Goal: Transaction & Acquisition: Purchase product/service

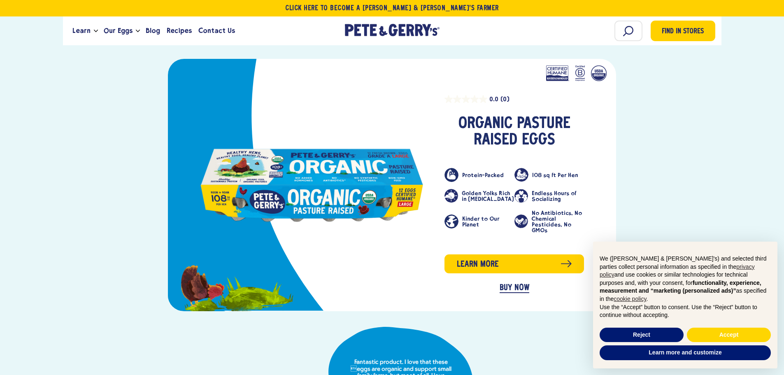
scroll to position [371, 0]
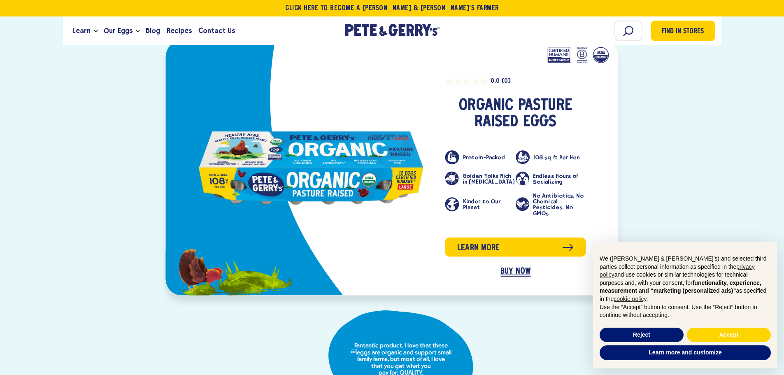
click at [503, 267] on link "BUY NOW" at bounding box center [516, 271] width 30 height 9
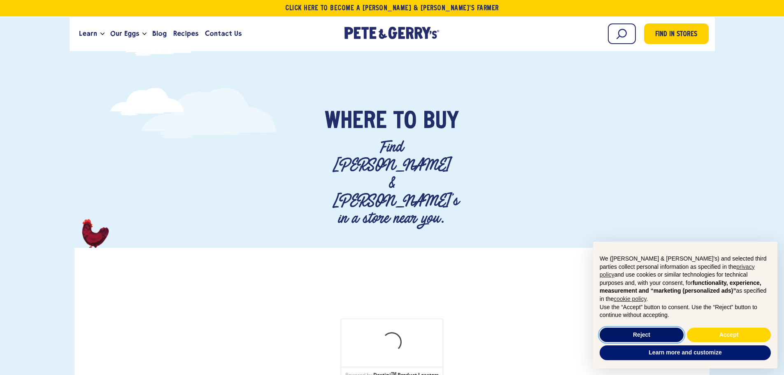
click at [651, 334] on button "Reject" at bounding box center [642, 335] width 84 height 15
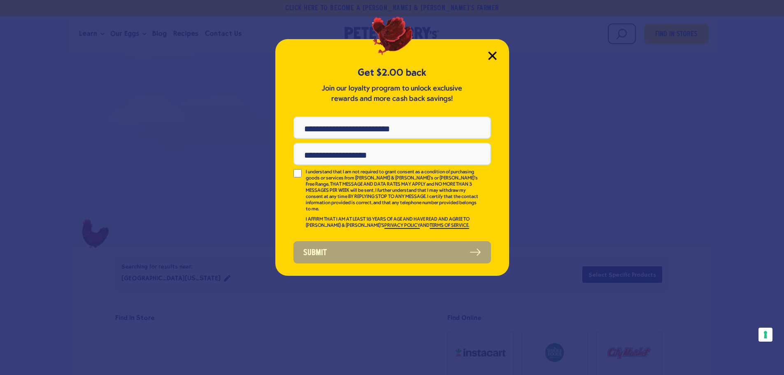
click at [490, 51] on icon "Close Modal" at bounding box center [492, 55] width 9 height 9
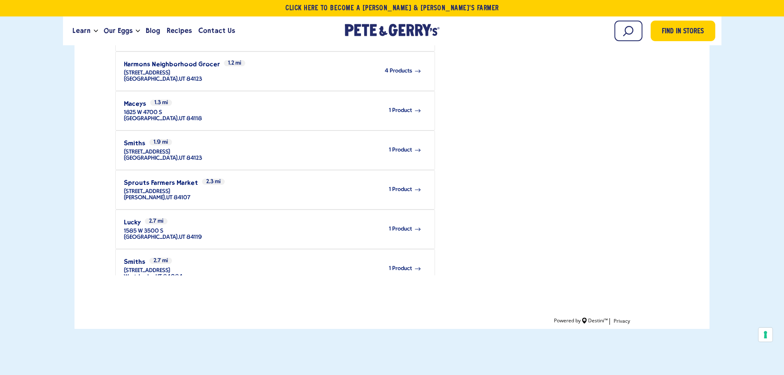
scroll to position [247, 0]
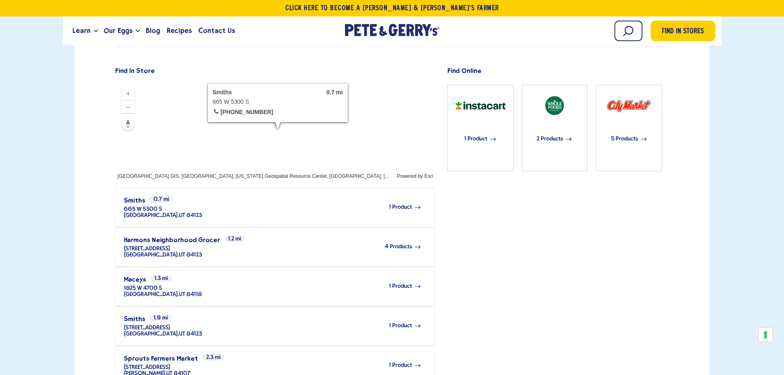
click at [397, 204] on span "1 Product" at bounding box center [400, 207] width 23 height 6
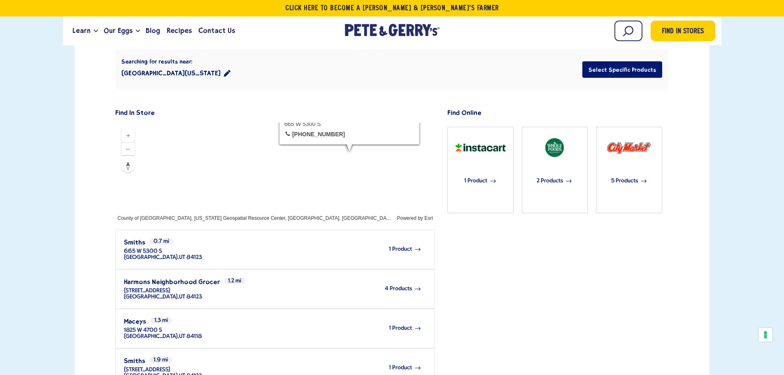
scroll to position [206, 0]
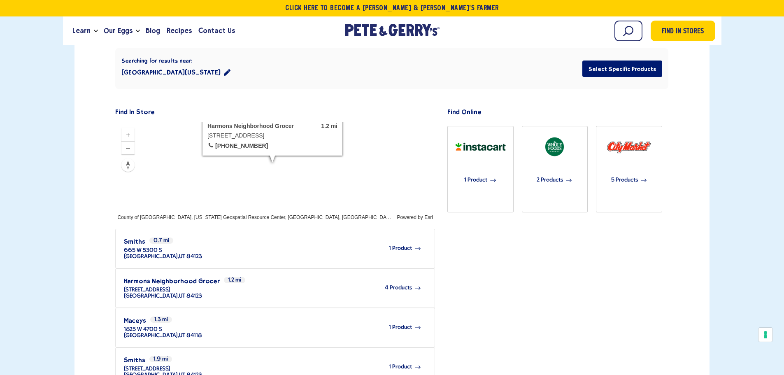
click at [394, 285] on span "4 Products" at bounding box center [398, 288] width 27 height 6
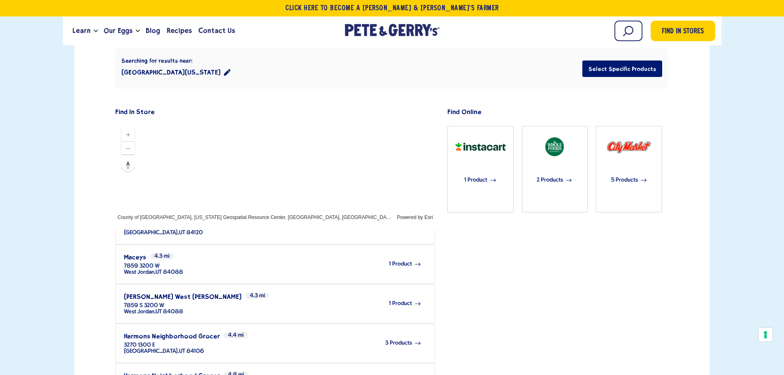
scroll to position [659, 0]
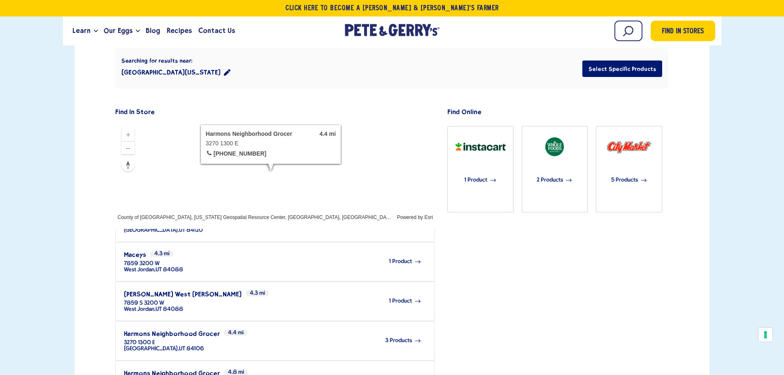
click at [386, 338] on span "3 Products" at bounding box center [398, 341] width 27 height 6
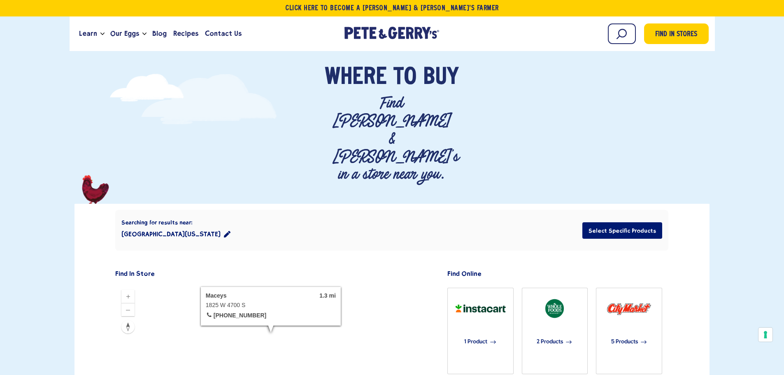
scroll to position [41, 0]
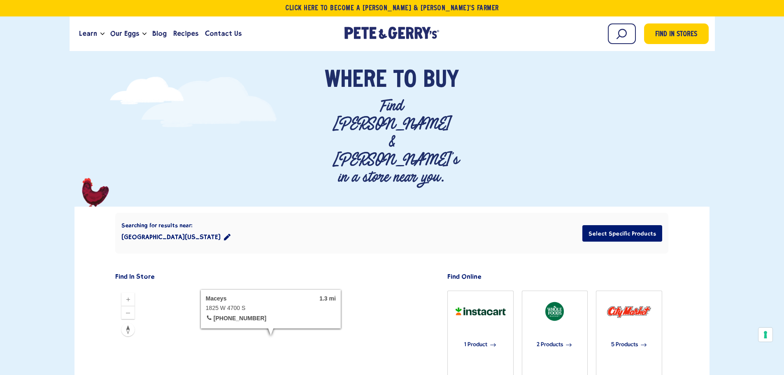
click at [224, 234] on icon "location filter" at bounding box center [227, 237] width 7 height 7
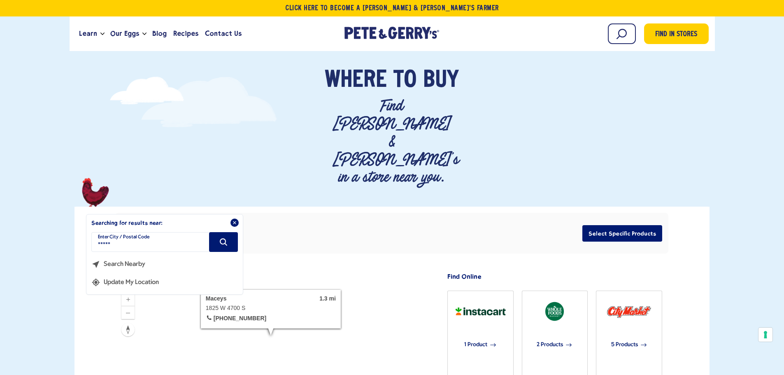
click at [203, 232] on input "*****" at bounding box center [164, 242] width 147 height 20
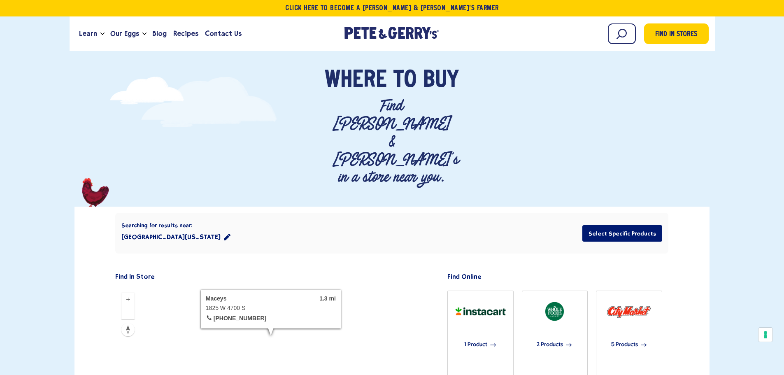
type input "*****"
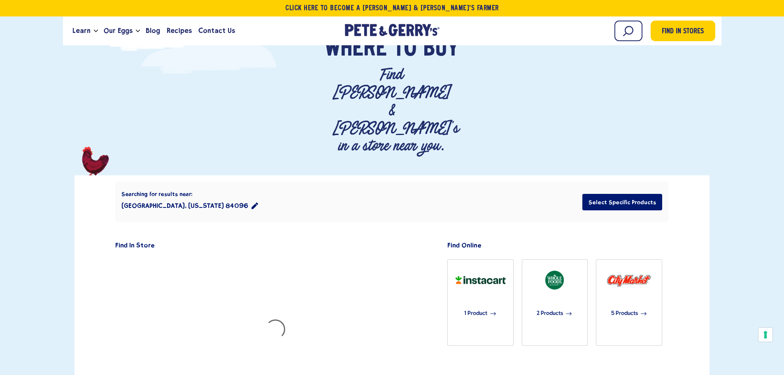
scroll to position [207, 0]
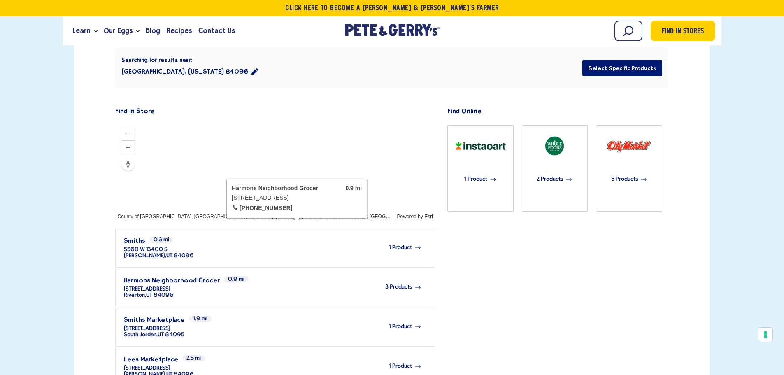
click at [399, 284] on span "3 Products" at bounding box center [398, 287] width 27 height 6
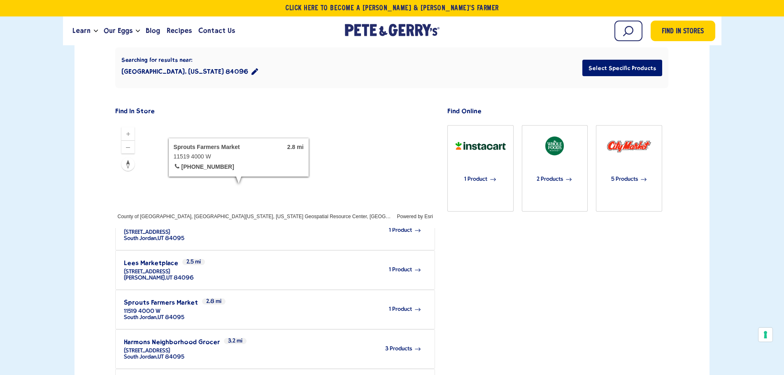
scroll to position [82, 0]
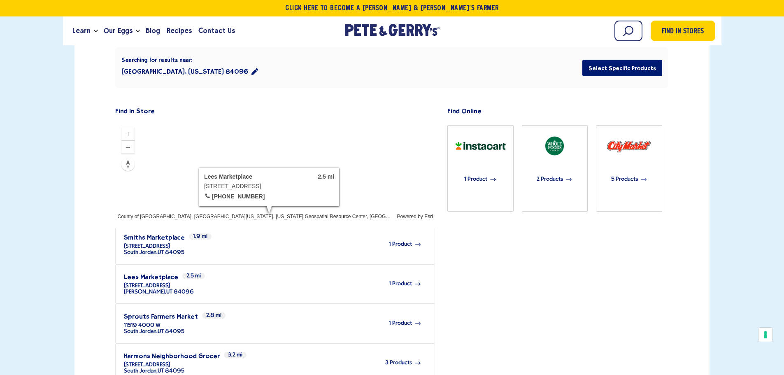
click at [395, 281] on span "1 Product" at bounding box center [400, 284] width 23 height 6
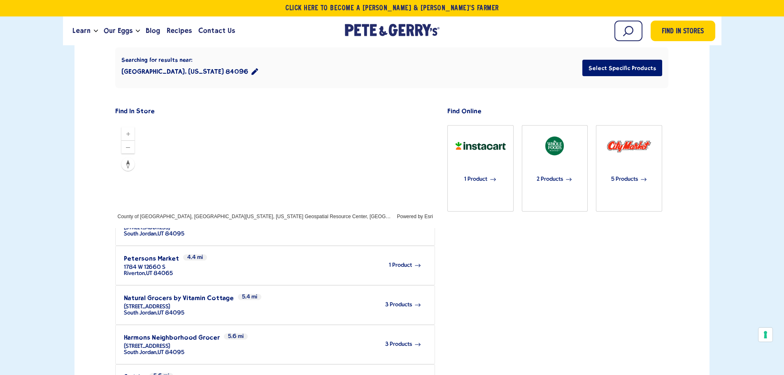
scroll to position [288, 0]
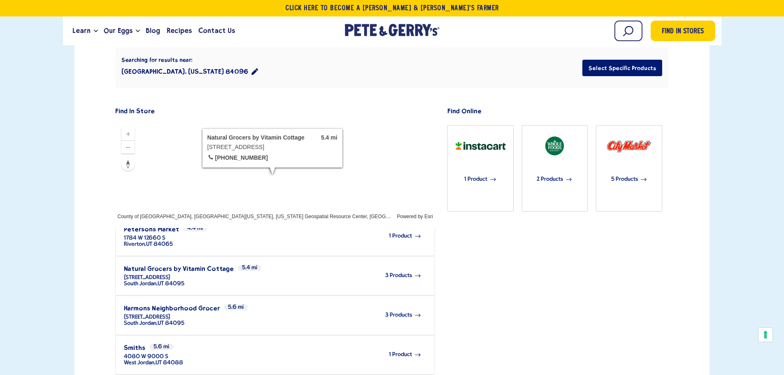
click at [386, 264] on div "3 Products" at bounding box center [302, 275] width 237 height 23
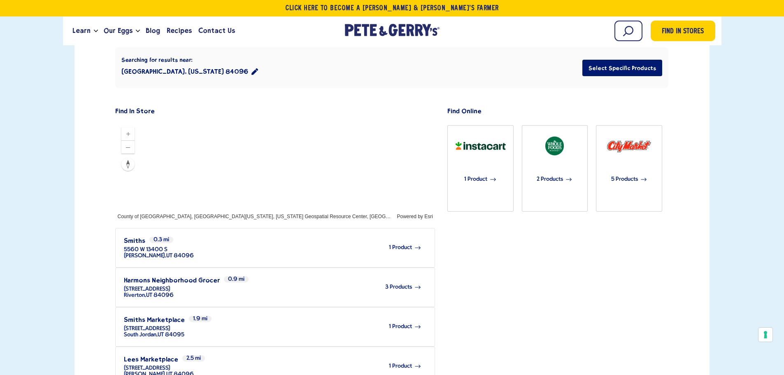
scroll to position [204, 0]
